Goal: Obtain resource: Download file/media

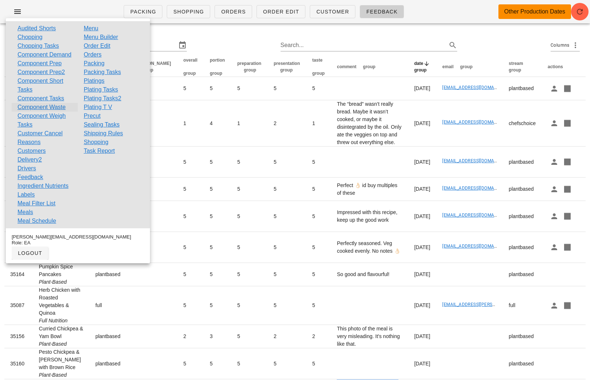
click at [55, 112] on link "Component Waste" at bounding box center [42, 107] width 48 height 9
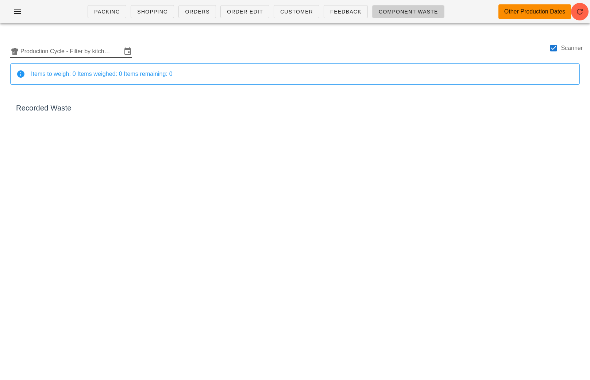
click at [48, 54] on input "Production Cycle - Filter by kitchen production schedules" at bounding box center [70, 52] width 101 height 12
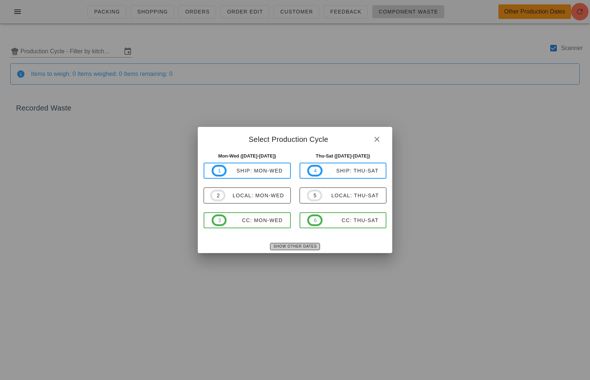
click at [289, 246] on span "Show Other Dates" at bounding box center [294, 247] width 43 height 4
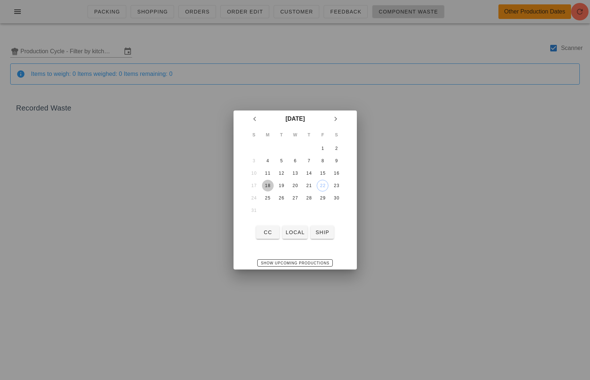
click at [267, 184] on div "18" at bounding box center [268, 185] width 12 height 5
click at [295, 186] on div "20" at bounding box center [295, 185] width 12 height 5
click at [273, 186] on div "18" at bounding box center [268, 185] width 12 height 5
click at [299, 232] on span "local" at bounding box center [294, 233] width 19 height 6
type input "local: Mon-Wed ([DATE]-[DATE])"
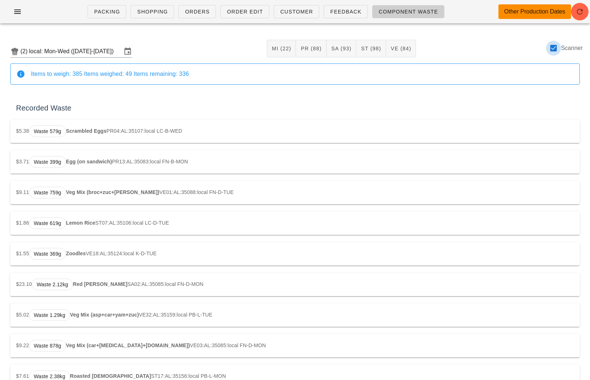
click at [553, 47] on div at bounding box center [553, 48] width 12 height 12
checkbox input "false"
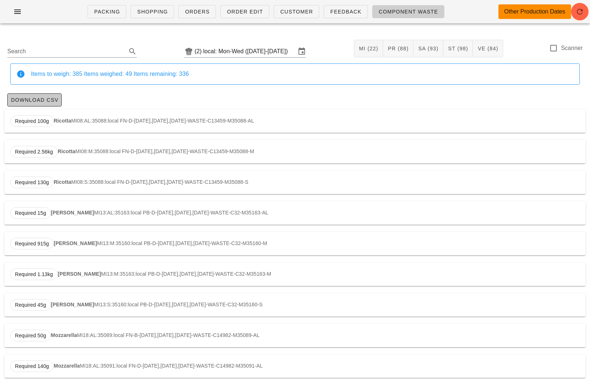
click at [30, 100] on span "Download CSV" at bounding box center [35, 100] width 48 height 6
click at [236, 55] on input "local: Mon-Wed ([DATE]-[DATE])" at bounding box center [249, 52] width 93 height 12
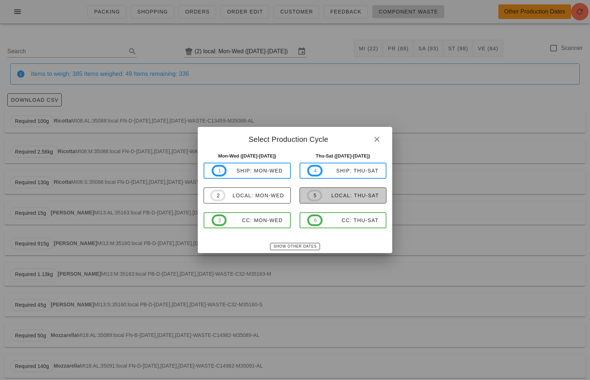
click at [349, 195] on div "local: Thu-Sat" at bounding box center [350, 196] width 57 height 6
type input "local: Thu-Sat ([DATE]-[DATE])"
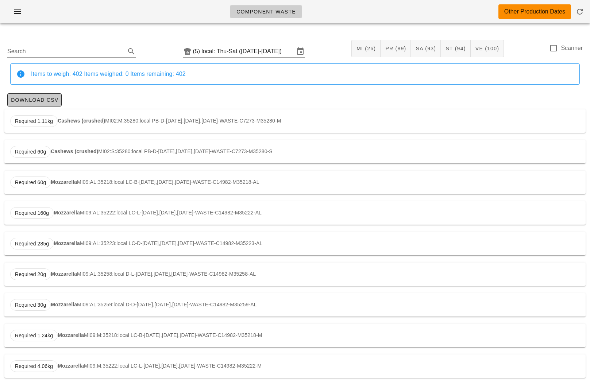
click at [49, 97] on span "Download CSV" at bounding box center [35, 100] width 48 height 6
click at [47, 99] on span "Download CSV" at bounding box center [35, 100] width 48 height 6
click at [237, 50] on input "local: Thu-Sat ([DATE]-[DATE])" at bounding box center [247, 52] width 93 height 12
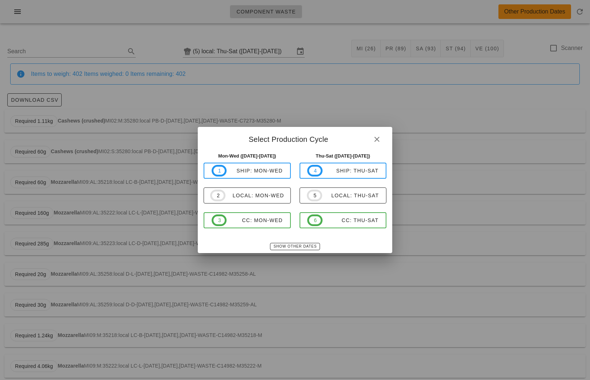
click at [299, 242] on div "Show Other Dates" at bounding box center [295, 246] width 195 height 13
click at [287, 246] on span "Show Other Dates" at bounding box center [294, 247] width 43 height 4
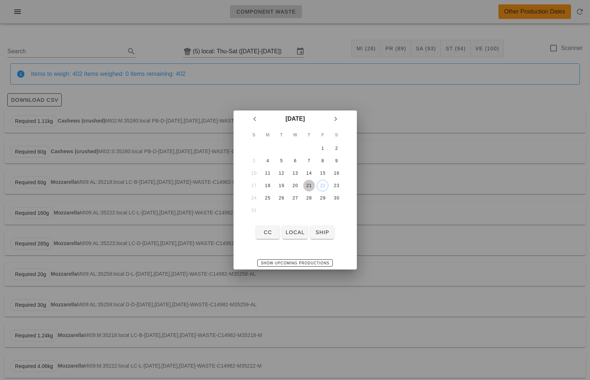
click at [307, 187] on div "21" at bounding box center [309, 185] width 12 height 5
click at [290, 235] on span "local" at bounding box center [294, 233] width 19 height 6
type input "local: Thu-Sat (Aug 21-Aug 23)"
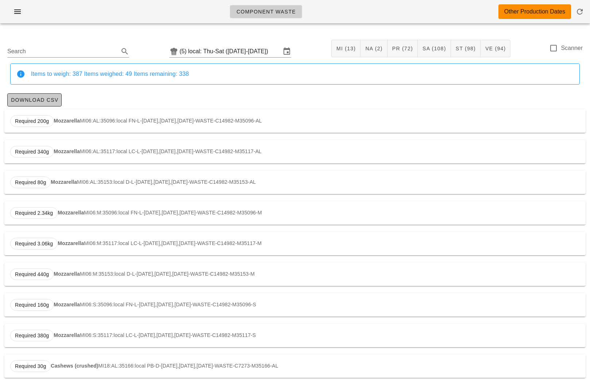
click at [46, 101] on span "Download CSV" at bounding box center [35, 100] width 48 height 6
click at [238, 50] on input "local: Thu-Sat (Aug 21-Aug 23)" at bounding box center [234, 52] width 93 height 12
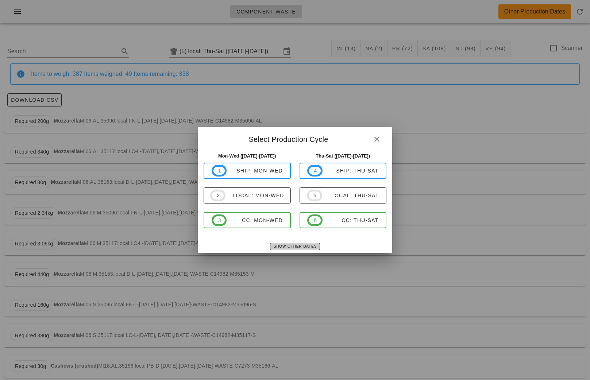
click at [286, 246] on span "Show Other Dates" at bounding box center [294, 247] width 43 height 4
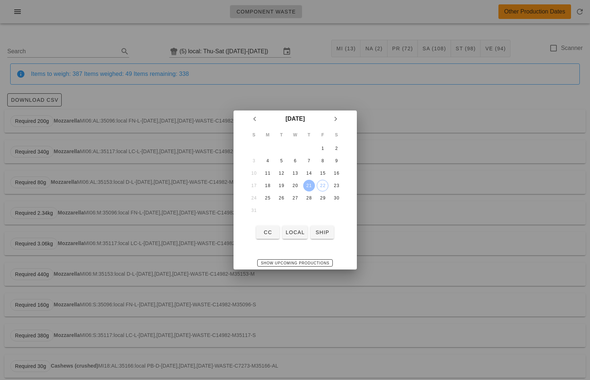
click at [427, 139] on div at bounding box center [295, 190] width 590 height 380
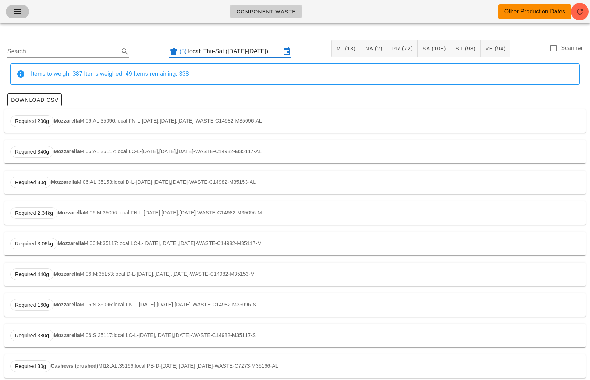
click at [21, 9] on icon "button" at bounding box center [17, 11] width 9 height 9
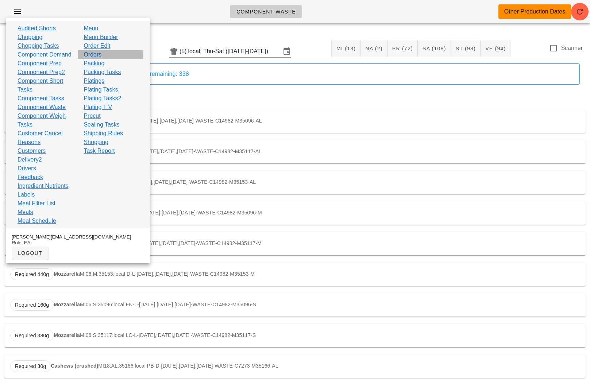
click at [95, 53] on link "Orders" at bounding box center [93, 54] width 18 height 9
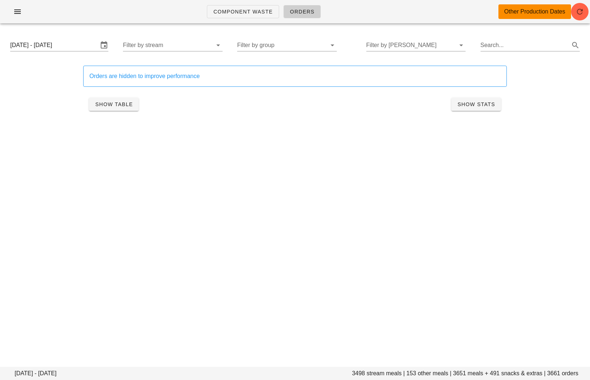
click at [61, 33] on div "Thursday August 21 - Saturday August 23 3498 stream meals | 153 other meals | 3…" at bounding box center [295, 79] width 590 height 100
click at [68, 46] on input "Thursday August 21 - Saturday August 23" at bounding box center [54, 45] width 88 height 12
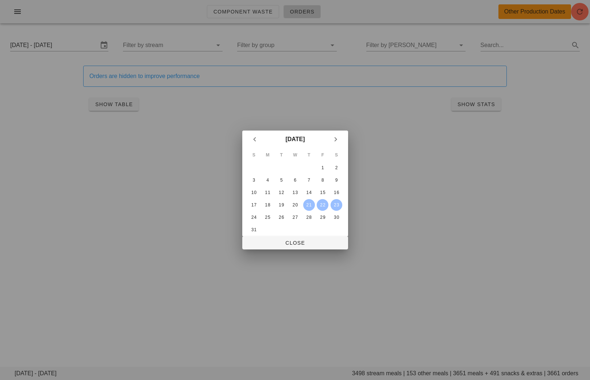
click at [319, 199] on td "22" at bounding box center [322, 205] width 13 height 12
click at [320, 193] on div "15" at bounding box center [323, 192] width 12 height 5
click at [309, 203] on div "21" at bounding box center [309, 205] width 12 height 5
click at [316, 236] on div "S M T W T F S 1 2 3 4 5 6 7 8 9 10 11 12 13 14 15 16 17 18 19 20 21 22 23 24 25…" at bounding box center [295, 192] width 106 height 88
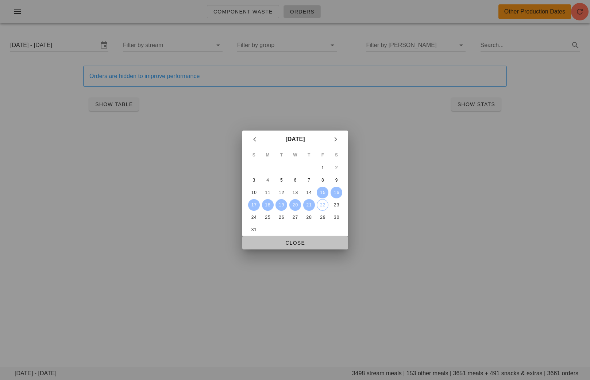
click at [317, 240] on span "Close" at bounding box center [295, 243] width 94 height 6
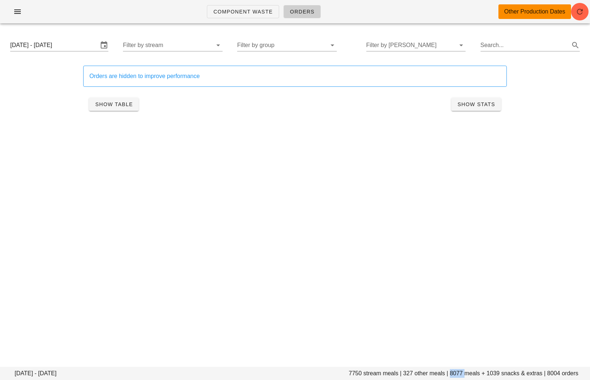
drag, startPoint x: 463, startPoint y: 373, endPoint x: 450, endPoint y: 373, distance: 13.1
click at [450, 373] on footer "Friday August 15 - Thursday August 21 7750 stream meals | 327 other meals | 807…" at bounding box center [295, 373] width 590 height 13
copy footer "8077"
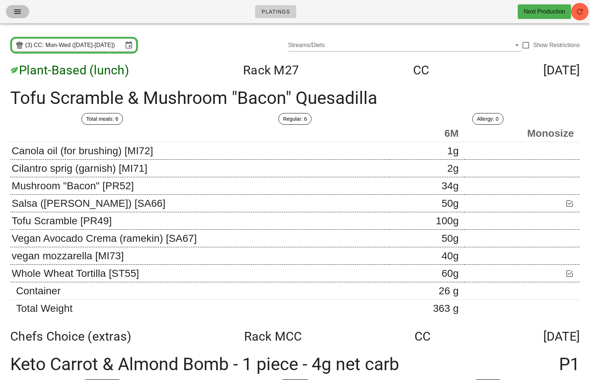
click at [18, 14] on icon "button" at bounding box center [17, 11] width 9 height 9
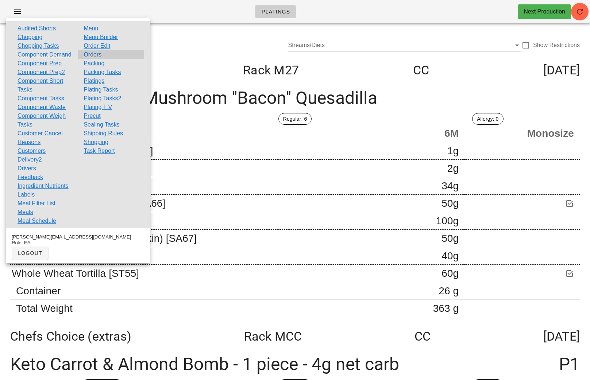
click at [102, 55] on div "Orders" at bounding box center [111, 54] width 66 height 9
